Goal: Book appointment/travel/reservation

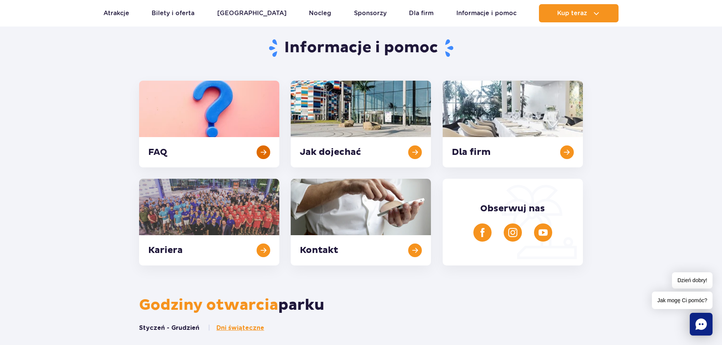
scroll to position [152, 0]
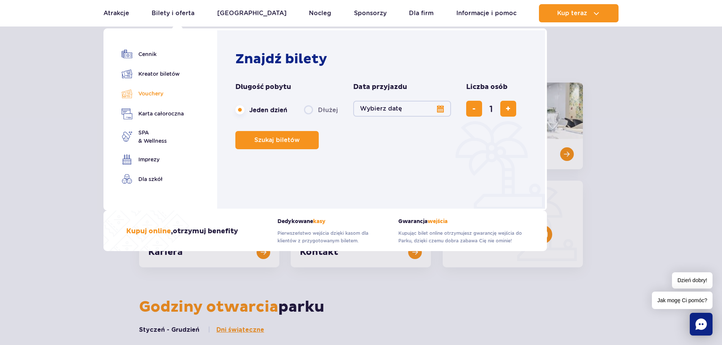
click at [150, 93] on link "Vouchery" at bounding box center [153, 93] width 62 height 11
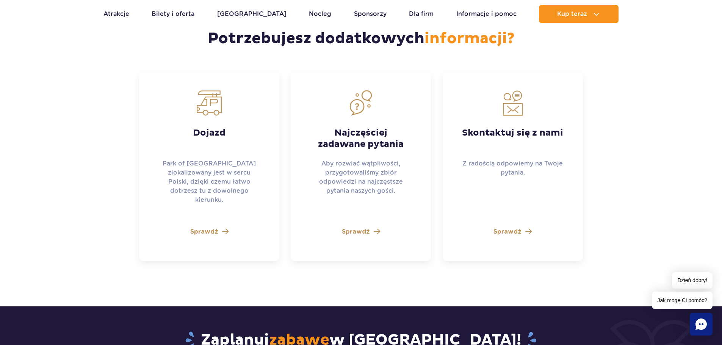
scroll to position [2039, 0]
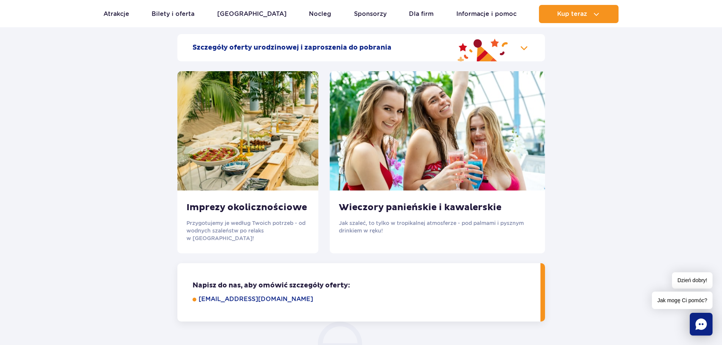
scroll to position [796, 0]
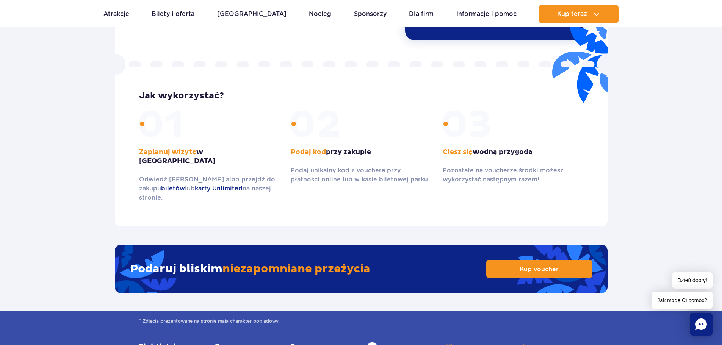
scroll to position [1062, 0]
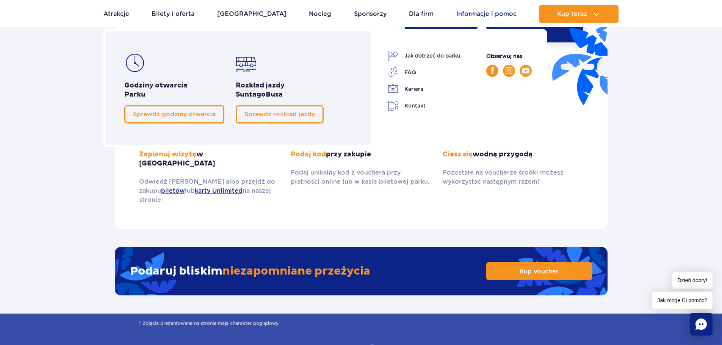
click at [474, 14] on link "Informacje i pomoc" at bounding box center [487, 14] width 60 height 18
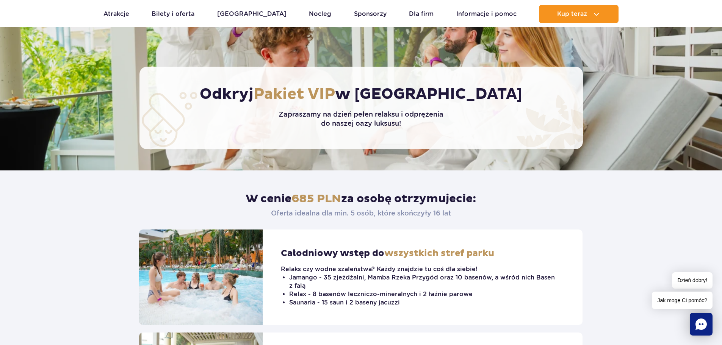
scroll to position [114, 0]
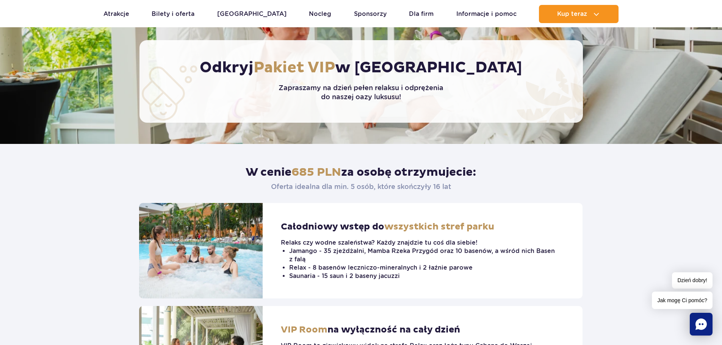
click at [407, 188] on p "Oferta idealna dla min. 5 osób, które skończyły 16 lat" at bounding box center [361, 187] width 180 height 8
drag, startPoint x: 444, startPoint y: 185, endPoint x: 461, endPoint y: 186, distance: 17.1
click at [461, 186] on header "W cenie 685 PLN za osobę otrzymujecie: Oferta idealna dla min. 5 osób, które sk…" at bounding box center [361, 173] width 444 height 59
click at [464, 189] on header "W cenie 685 PLN za osobę otrzymujecie: Oferta idealna dla min. 5 osób, które sk…" at bounding box center [361, 173] width 444 height 59
click at [449, 190] on p "Oferta idealna dla min. 5 osób, które skończyły 16 lat" at bounding box center [361, 187] width 180 height 8
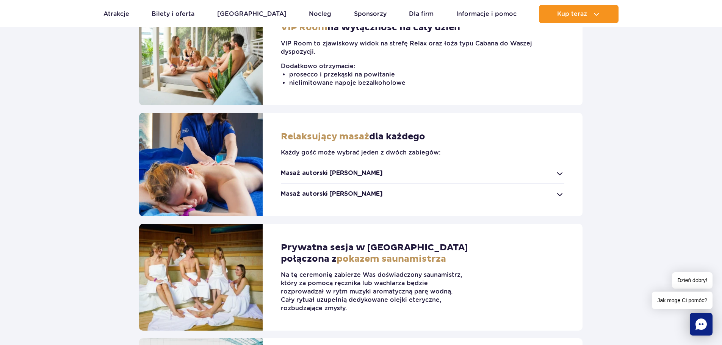
scroll to position [417, 0]
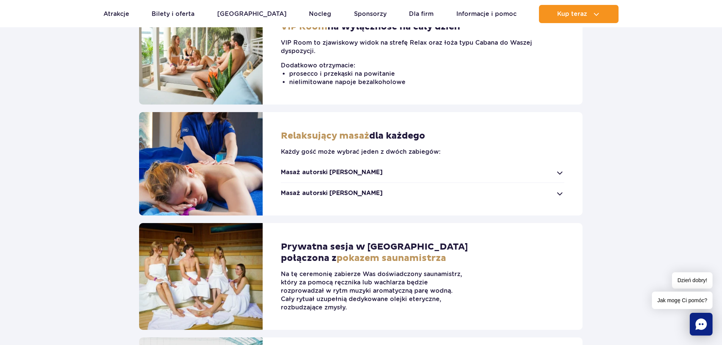
click at [326, 175] on strong "Masaż autorski Suntago" at bounding box center [332, 172] width 102 height 8
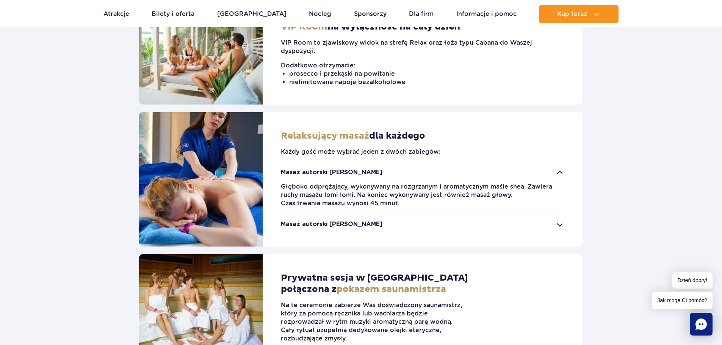
click at [326, 228] on strong "Masaż autorski Jamango" at bounding box center [332, 224] width 102 height 8
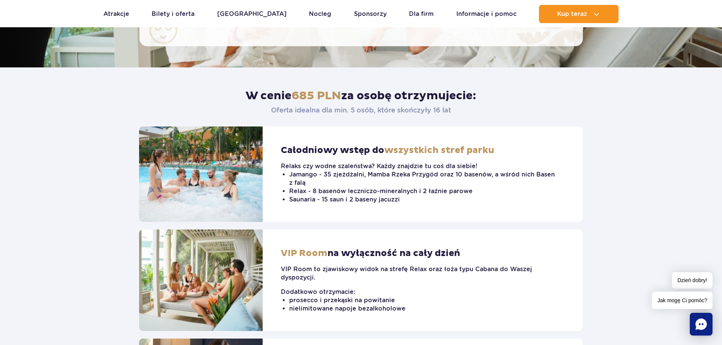
scroll to position [228, 0]
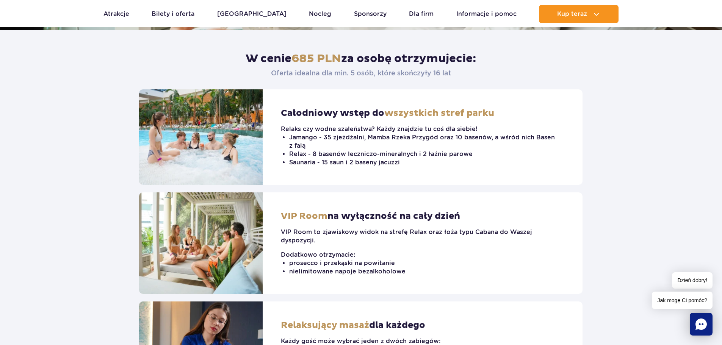
click at [386, 83] on header "W cenie 685 PLN za osobę otrzymujecie: Oferta idealna dla min. 5 osób, które sk…" at bounding box center [361, 59] width 444 height 59
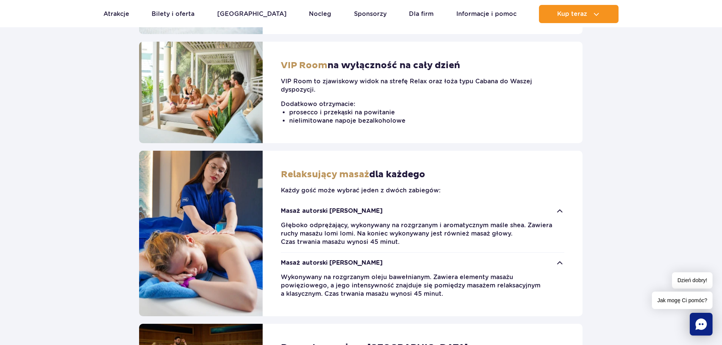
scroll to position [379, 0]
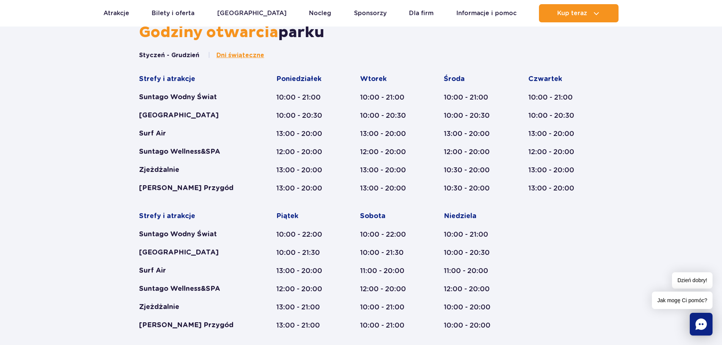
scroll to position [265, 0]
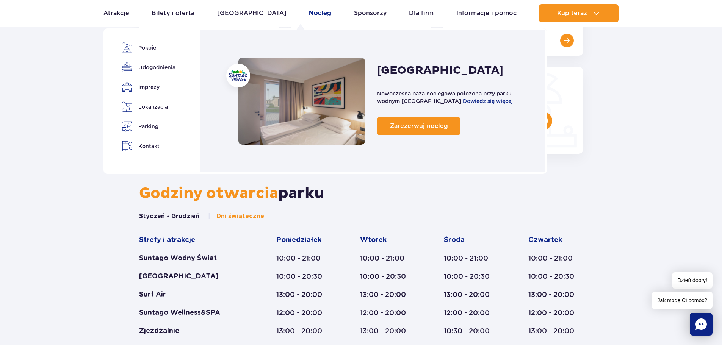
click at [309, 14] on link "Nocleg" at bounding box center [320, 13] width 22 height 18
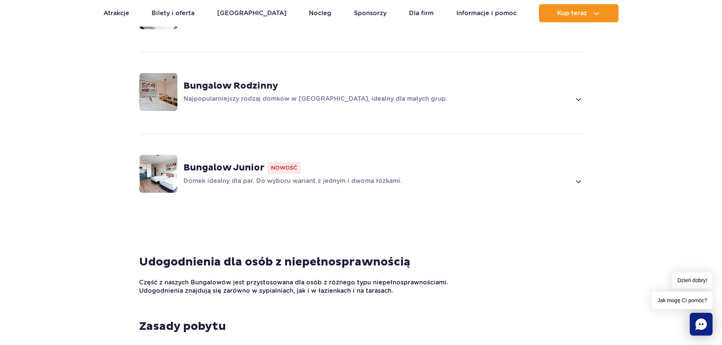
scroll to position [645, 0]
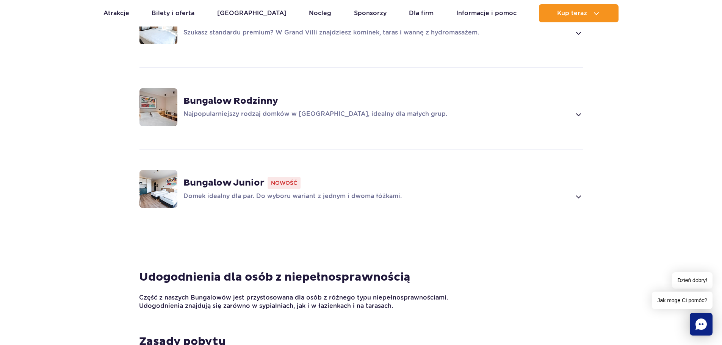
click at [220, 104] on strong "Bungalow Rodzinny" at bounding box center [231, 101] width 95 height 11
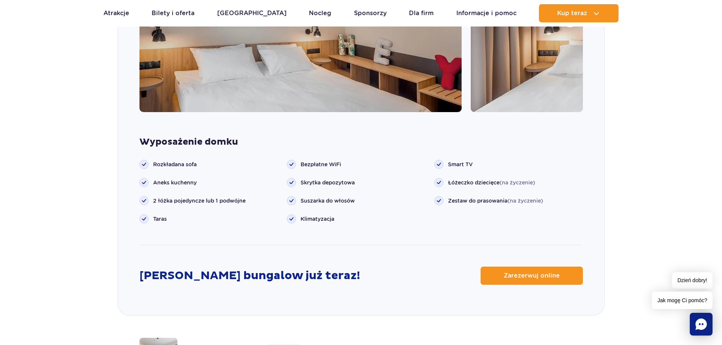
scroll to position [904, 0]
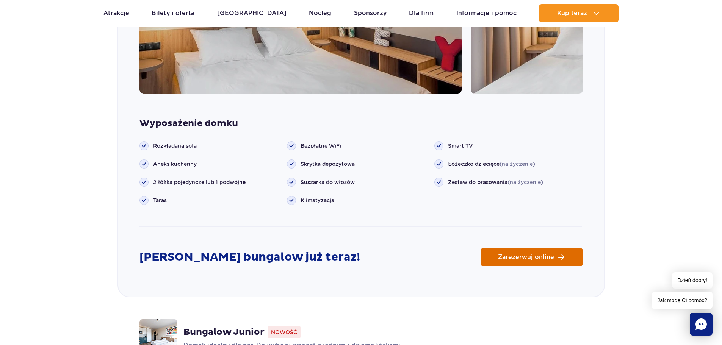
click at [557, 259] on link "Zarezerwuj online" at bounding box center [532, 257] width 102 height 18
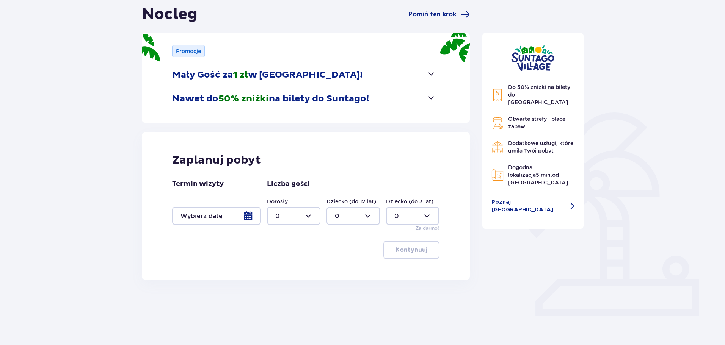
scroll to position [76, 0]
click at [302, 216] on div at bounding box center [293, 216] width 53 height 18
click at [287, 282] on span "3" at bounding box center [294, 287] width 52 height 16
type input "3"
click at [251, 218] on div at bounding box center [216, 216] width 89 height 18
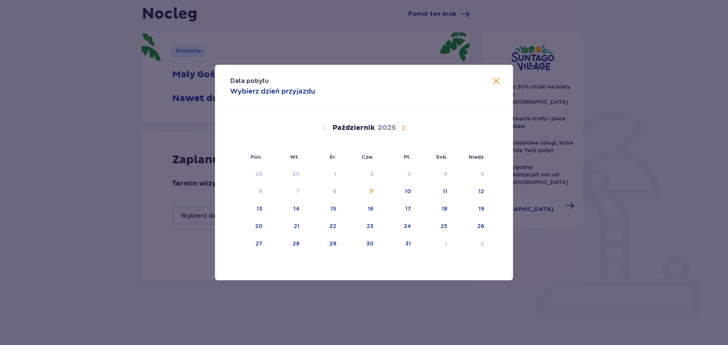
click at [401, 127] on span "Następny miesiąc" at bounding box center [403, 128] width 9 height 9
click at [438, 211] on div "15" at bounding box center [433, 209] width 37 height 17
click at [477, 206] on div "16" at bounding box center [471, 209] width 38 height 17
type input "[DATE] - [DATE]"
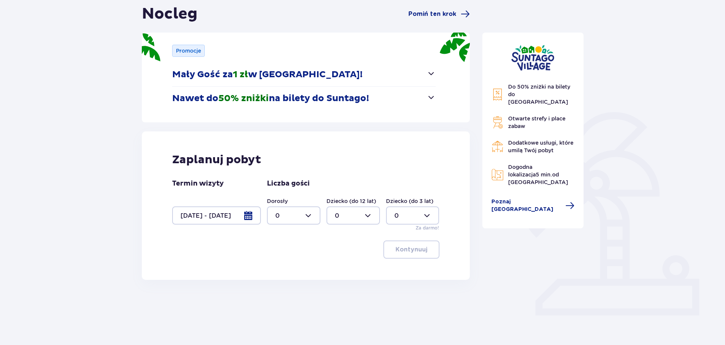
click at [306, 218] on div at bounding box center [293, 216] width 53 height 18
click at [289, 289] on div "3" at bounding box center [293, 286] width 37 height 8
type input "3"
click at [419, 247] on p "Kontynuuj" at bounding box center [411, 250] width 32 height 8
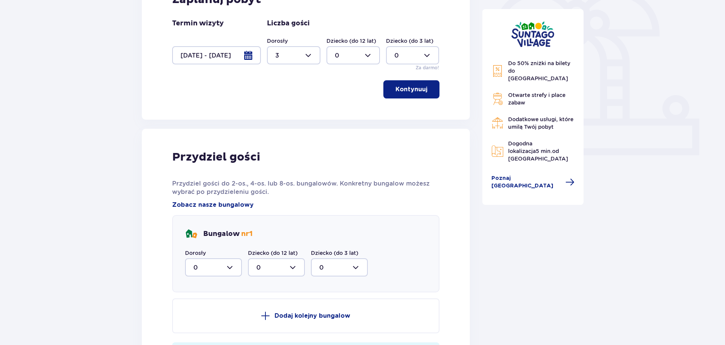
scroll to position [349, 0]
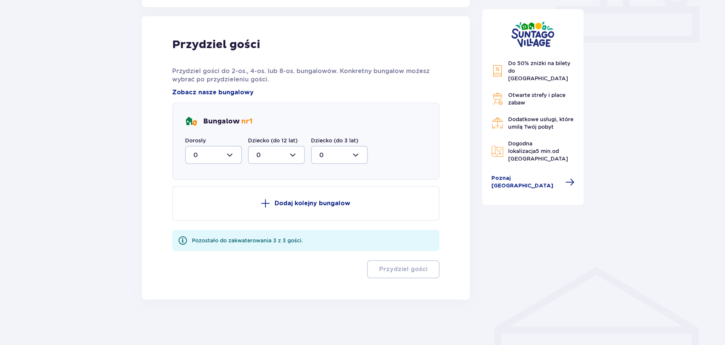
click at [232, 157] on div at bounding box center [213, 155] width 57 height 18
click at [218, 225] on div "3" at bounding box center [213, 226] width 40 height 8
type input "3"
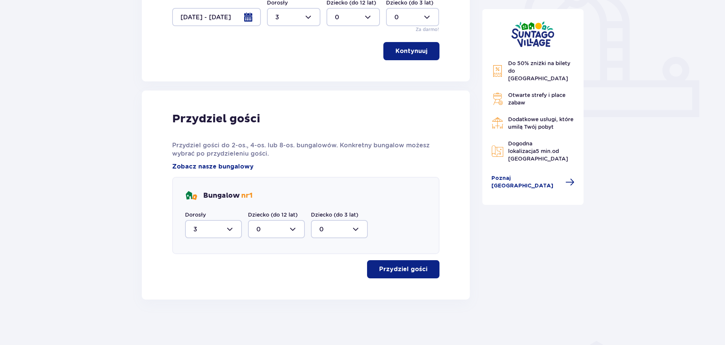
click at [231, 234] on div at bounding box center [213, 229] width 57 height 18
click at [312, 16] on div at bounding box center [293, 17] width 53 height 18
click at [279, 70] on span "4" at bounding box center [294, 66] width 52 height 16
type input "4"
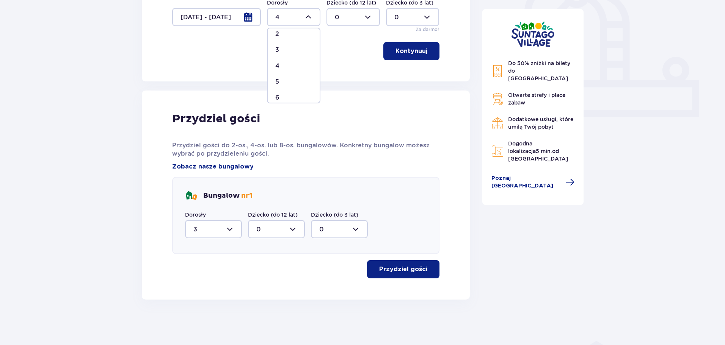
scroll to position [76, 0]
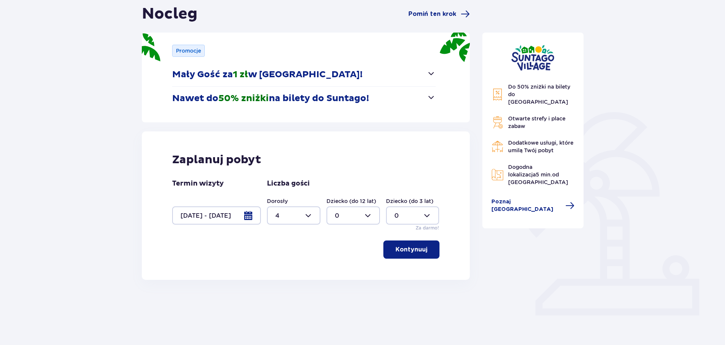
click at [395, 248] on p "Kontynuuj" at bounding box center [411, 250] width 32 height 8
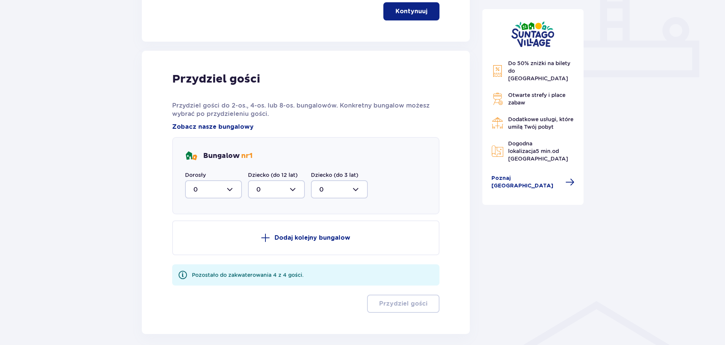
scroll to position [349, 0]
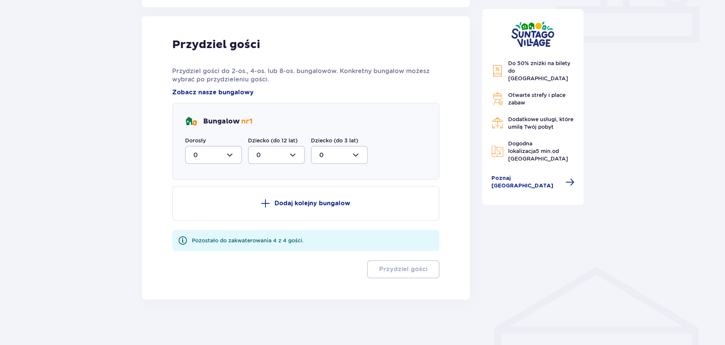
click at [236, 157] on div at bounding box center [213, 155] width 57 height 18
click at [221, 228] on div "4" at bounding box center [213, 229] width 40 height 8
type input "4"
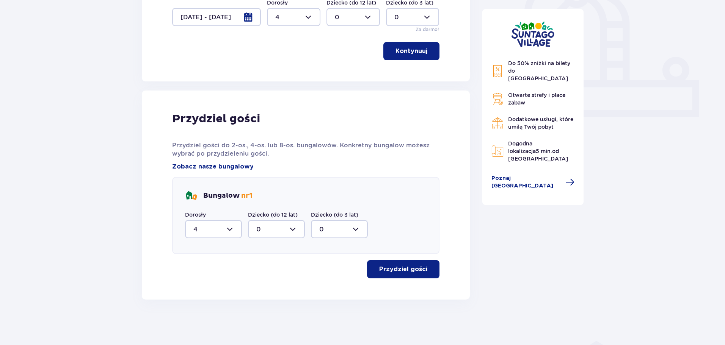
click at [422, 267] on button "Przydziel gości" at bounding box center [403, 270] width 72 height 18
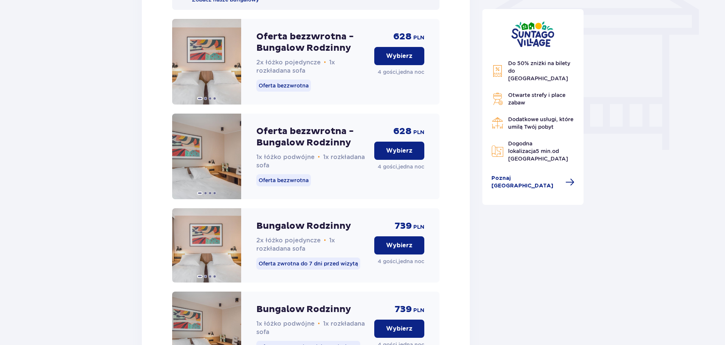
scroll to position [650, 0]
